Goal: Task Accomplishment & Management: Manage account settings

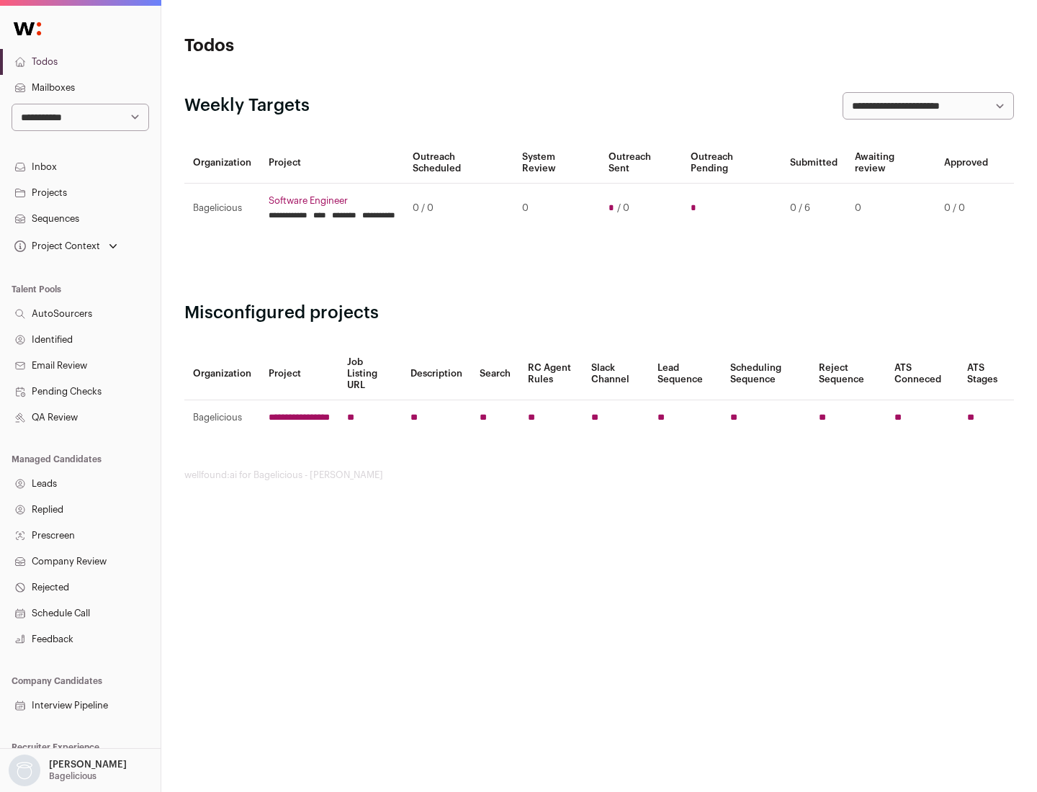
click at [80, 192] on link "Projects" at bounding box center [80, 193] width 161 height 26
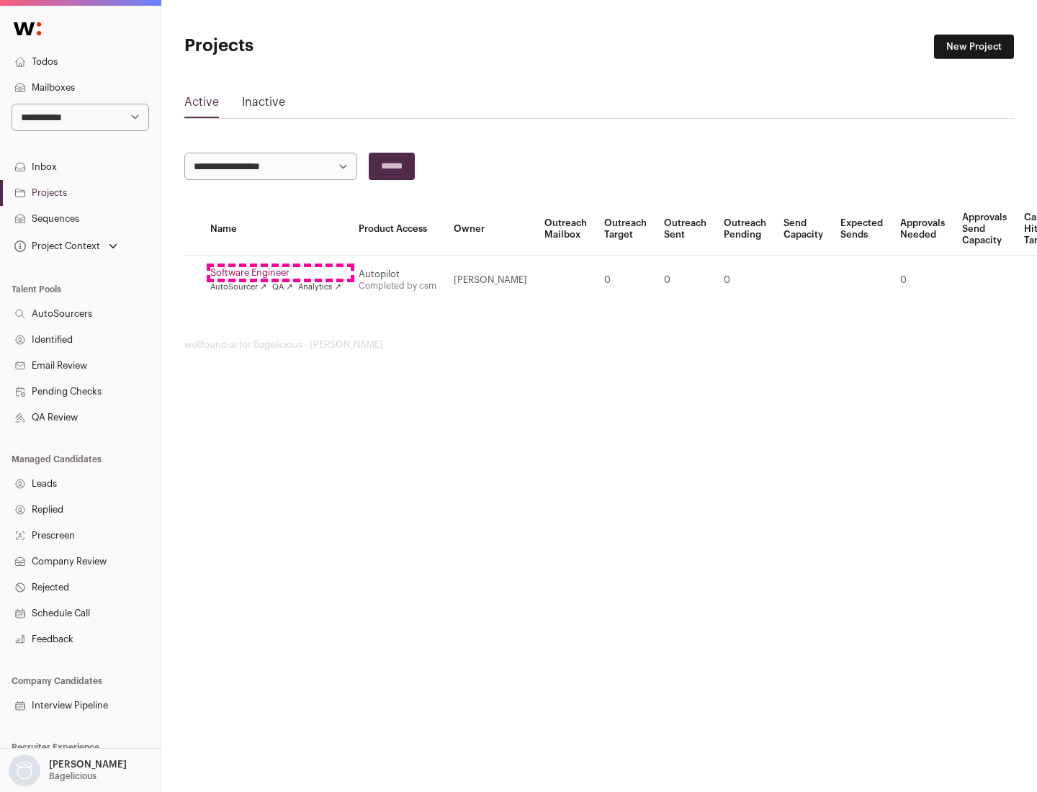
click at [280, 273] on link "Software Engineer" at bounding box center [275, 273] width 131 height 12
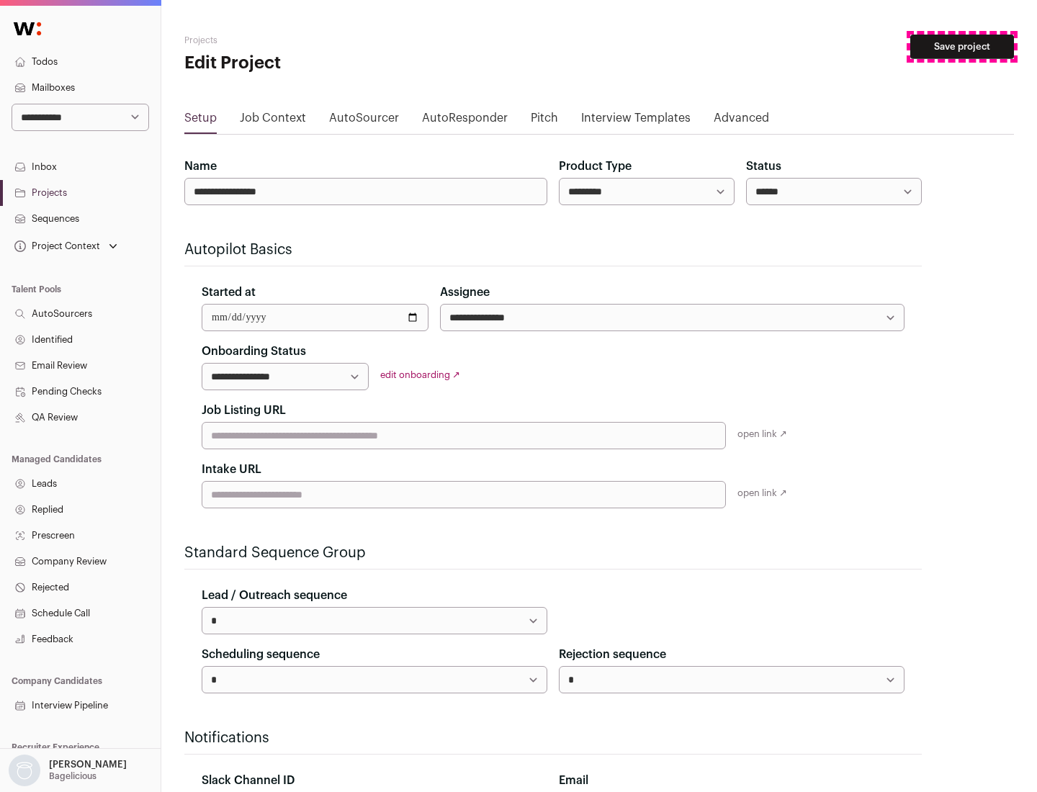
click at [962, 47] on button "Save project" at bounding box center [962, 47] width 104 height 24
